Goal: Task Accomplishment & Management: Use online tool/utility

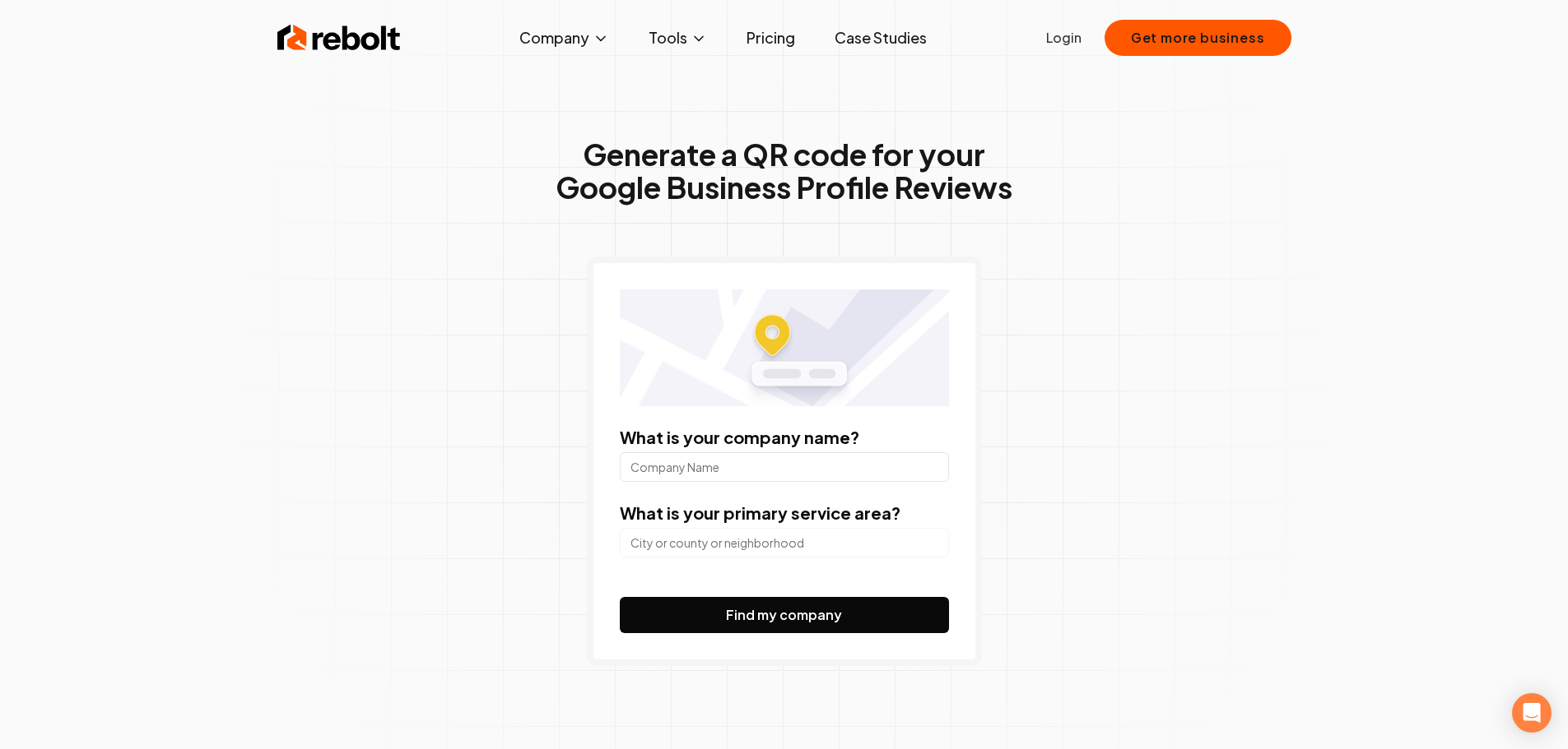
click at [755, 466] on input "What is your company name?" at bounding box center [784, 467] width 329 height 30
type input "l"
type input "LAKEVIEW FORD"
click at [736, 534] on input "search" at bounding box center [784, 543] width 329 height 30
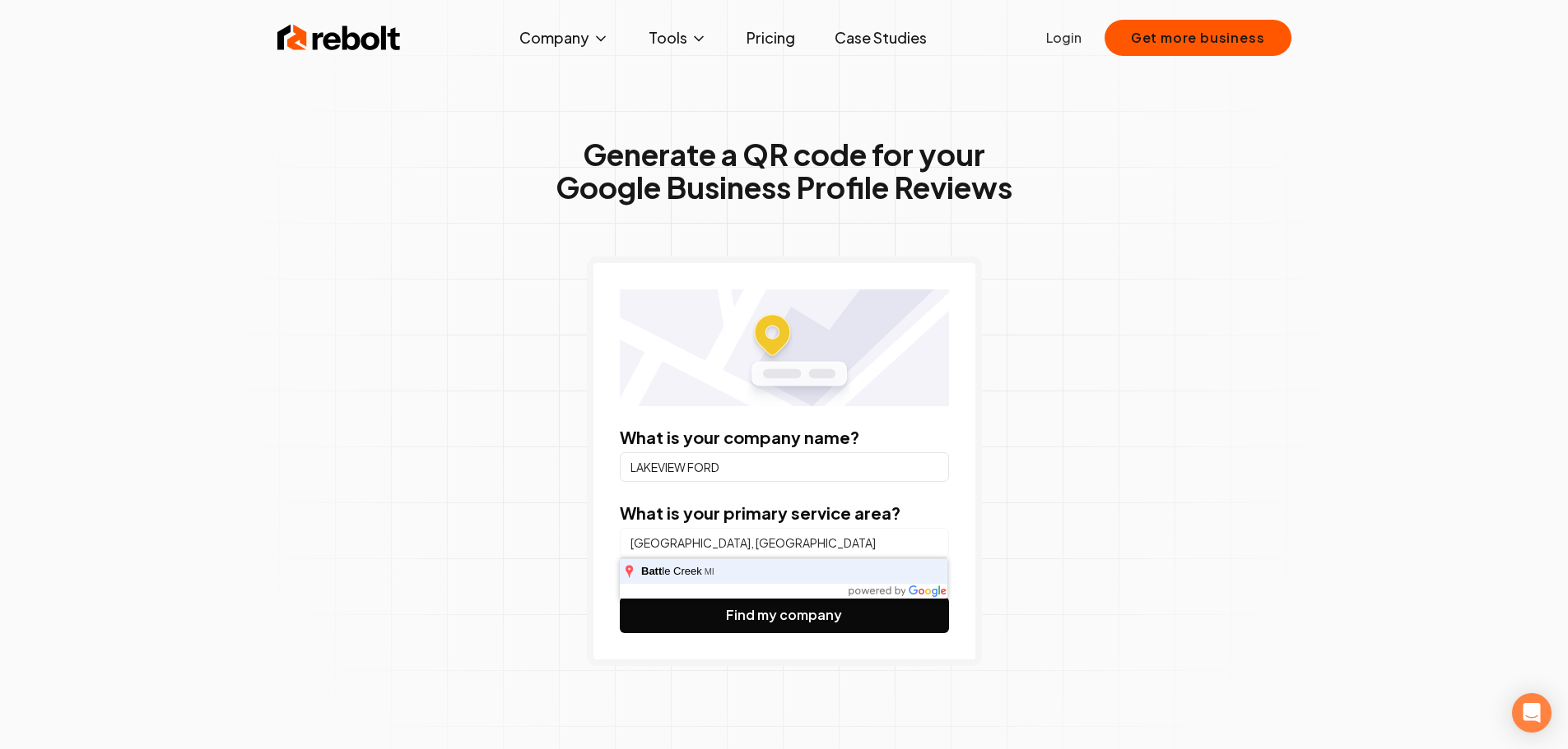
type input "[GEOGRAPHIC_DATA], [GEOGRAPHIC_DATA]"
click at [620, 598] on button "Find my company" at bounding box center [784, 615] width 329 height 36
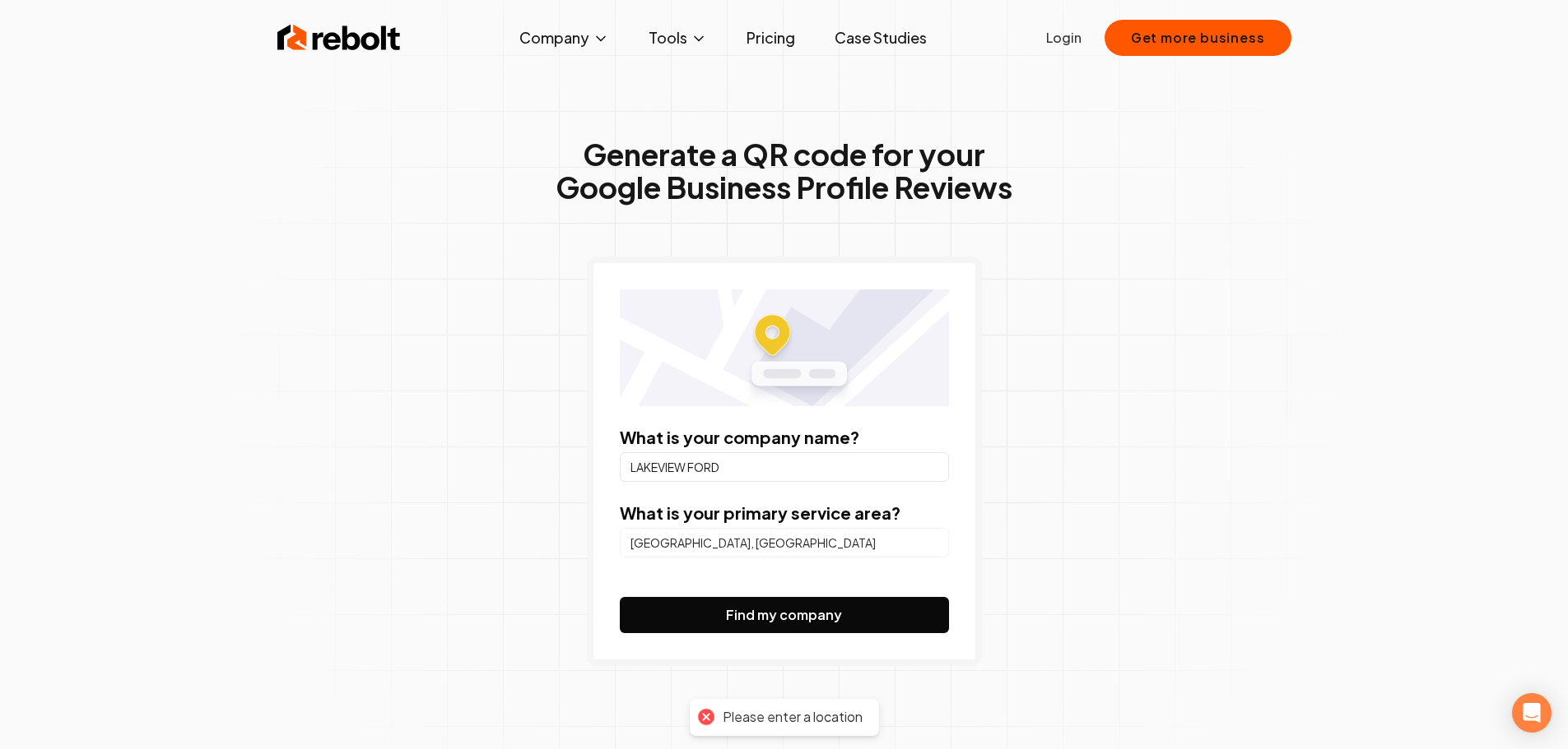
click at [757, 608] on button "Find my company" at bounding box center [784, 615] width 329 height 36
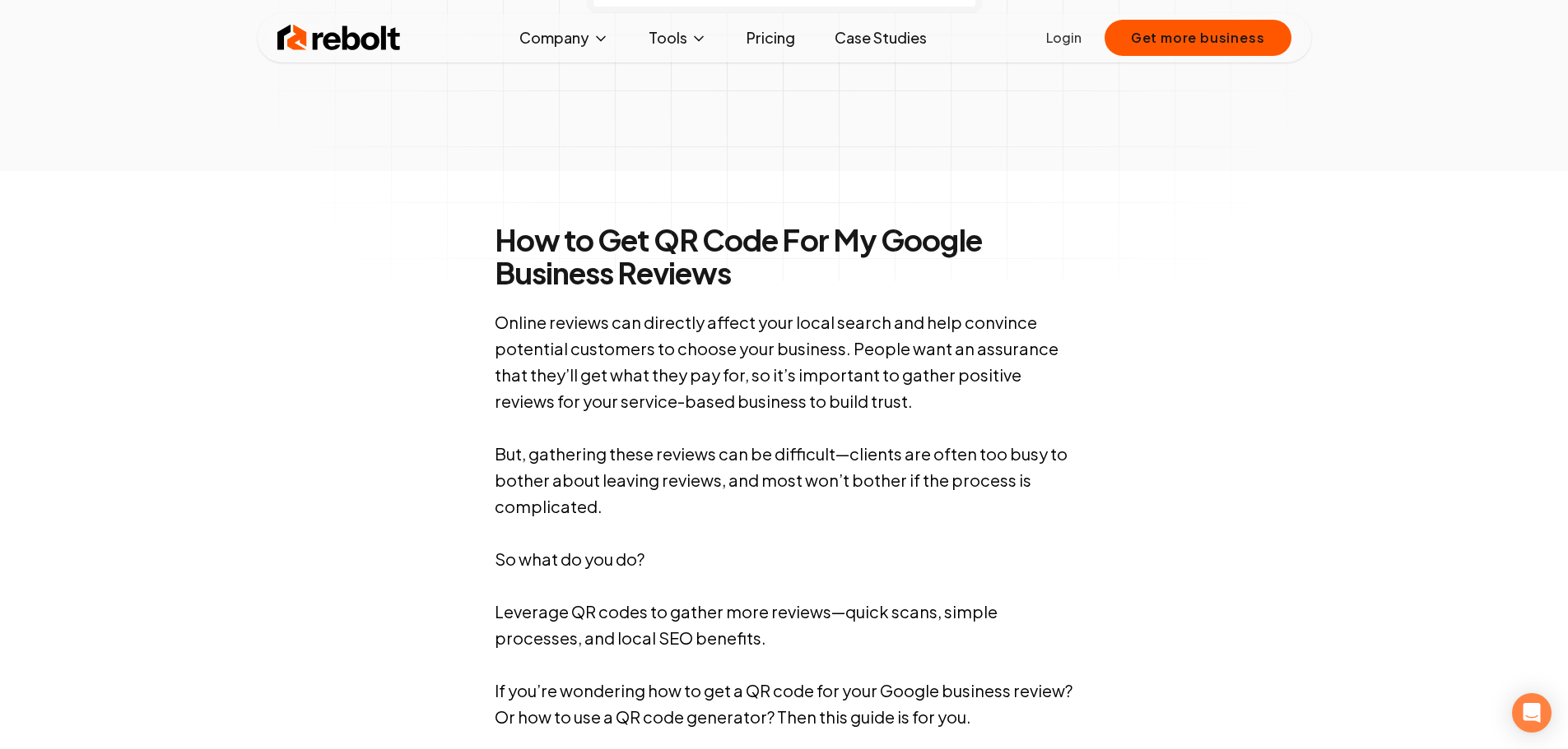
scroll to position [165, 0]
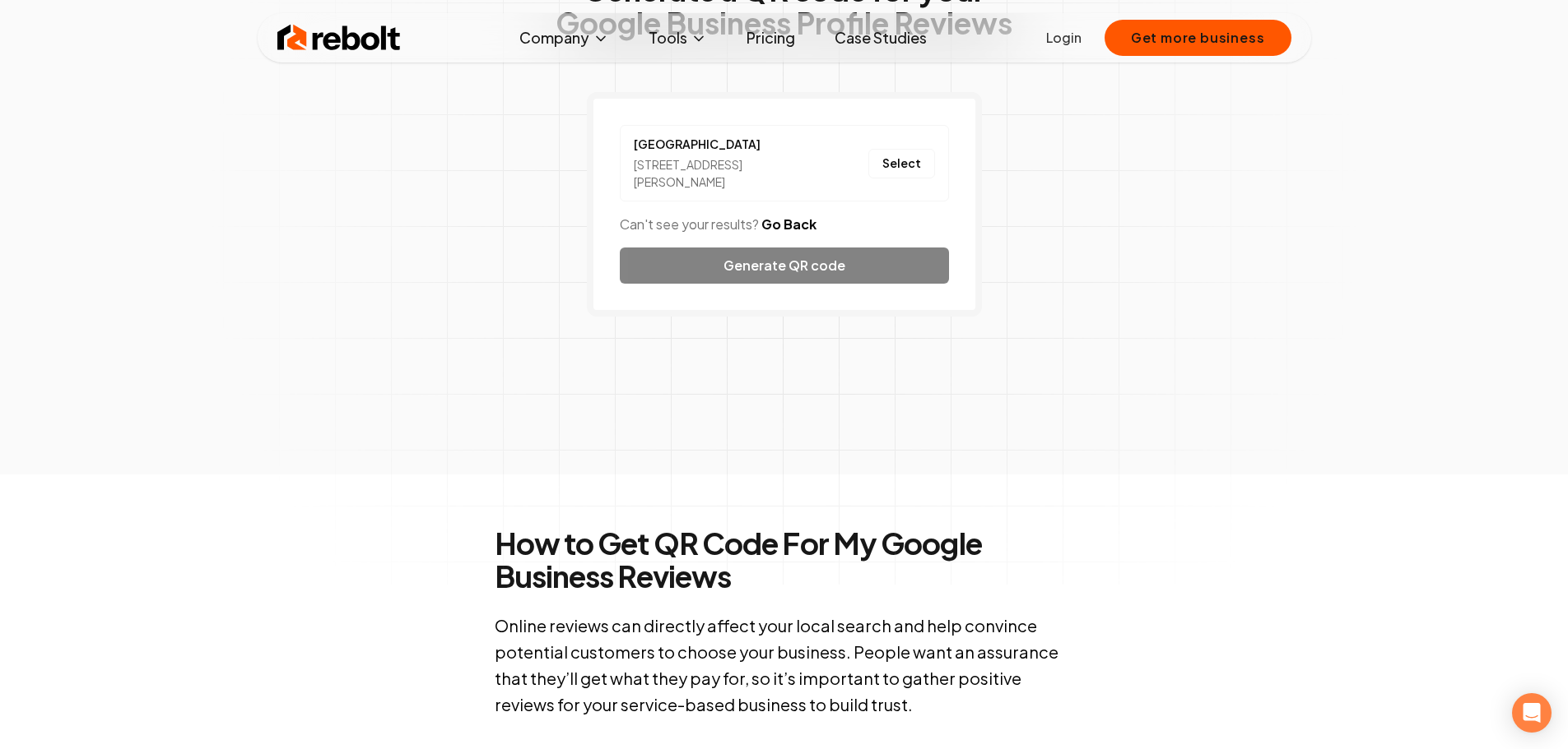
click at [777, 272] on div "Lakeview Ford [STREET_ADDRESS][PERSON_NAME] Select Can't see your results? Go B…" at bounding box center [784, 204] width 395 height 224
click at [818, 254] on div "Lakeview Ford [STREET_ADDRESS][PERSON_NAME] Select Can't see your results? Go B…" at bounding box center [784, 204] width 395 height 224
click at [921, 153] on button "Select" at bounding box center [902, 164] width 67 height 30
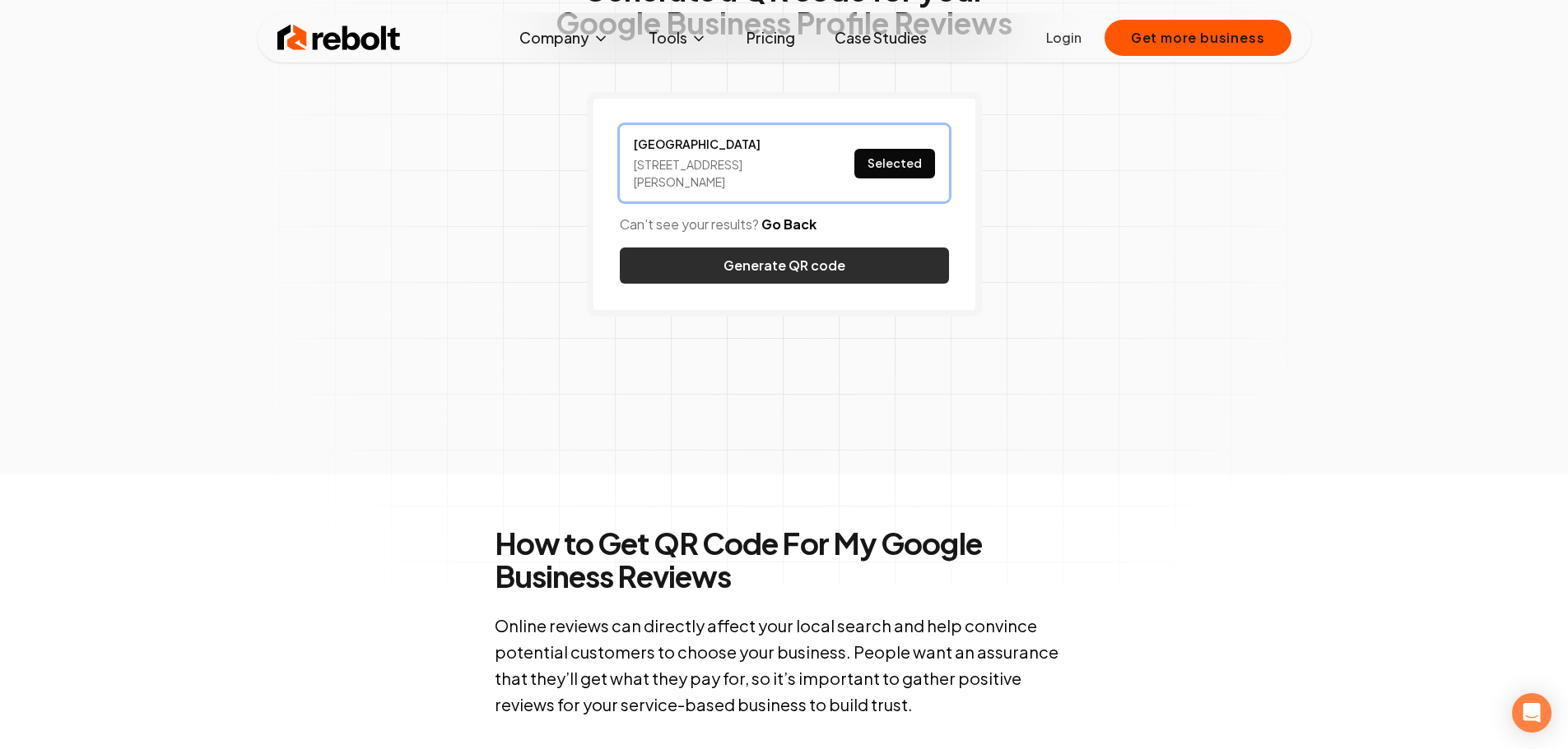
click at [892, 268] on button "Generate QR code" at bounding box center [784, 265] width 329 height 36
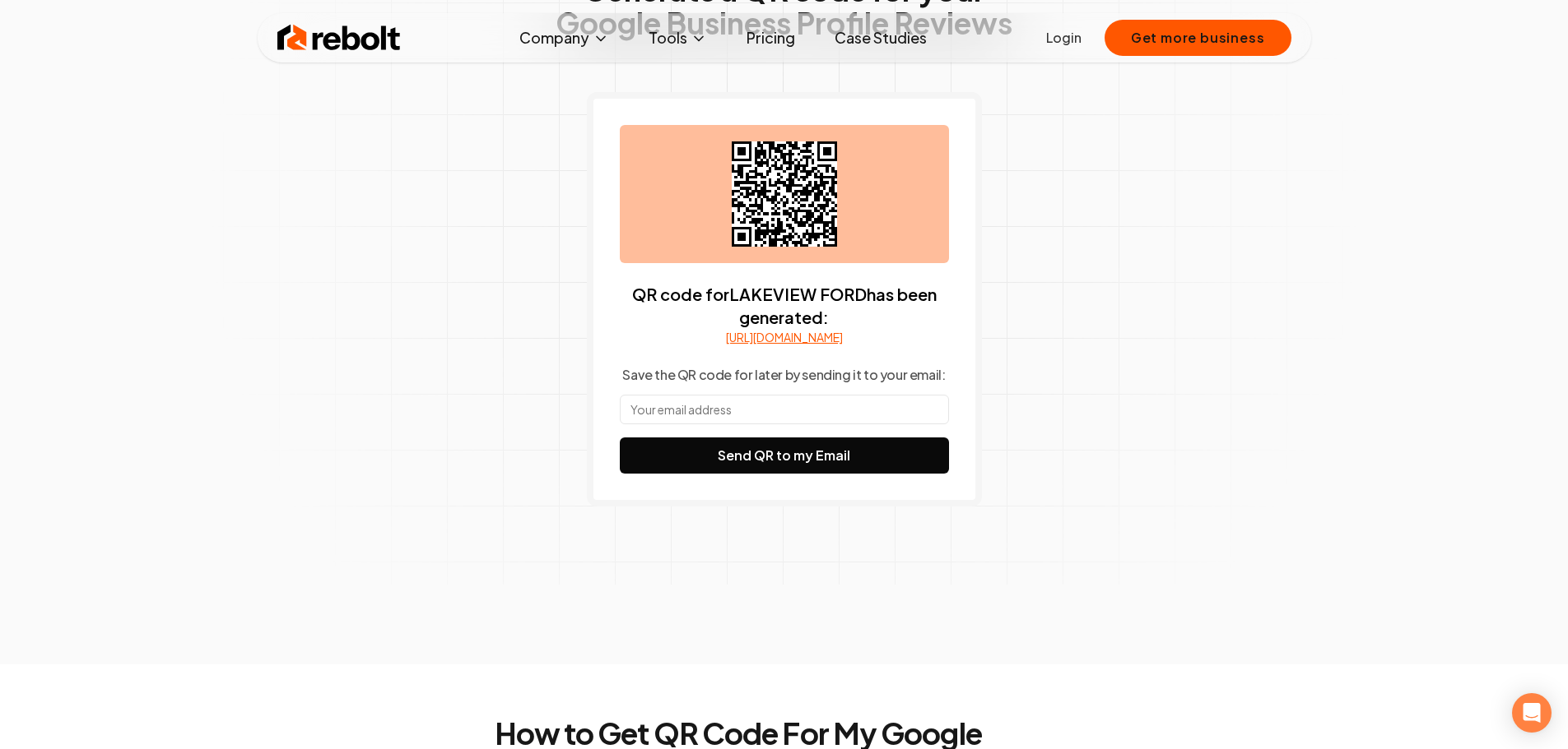
click at [799, 346] on link "[URL][DOMAIN_NAME]" at bounding box center [784, 337] width 117 height 17
click at [737, 474] on button "Send QR to my Email" at bounding box center [784, 455] width 329 height 36
click at [894, 424] on input "text" at bounding box center [784, 410] width 329 height 30
type input "[EMAIL_ADDRESS][DOMAIN_NAME]"
click at [874, 459] on button "Send QR to my Email" at bounding box center [784, 455] width 329 height 36
